Goal: Navigation & Orientation: Go to known website

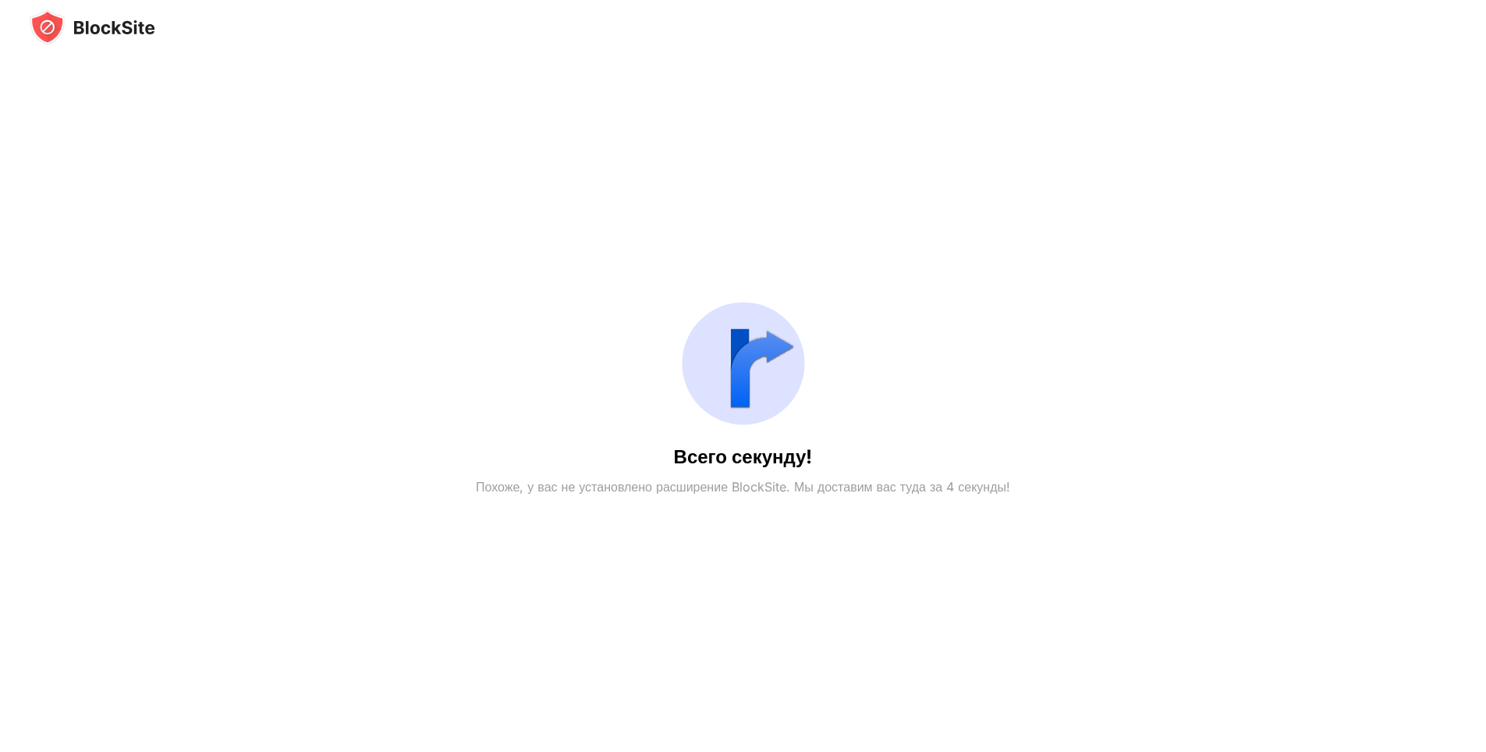
click at [105, 31] on img at bounding box center [93, 27] width 126 height 36
click at [100, 41] on img at bounding box center [93, 27] width 126 height 36
click at [32, 27] on img at bounding box center [93, 27] width 126 height 36
